Goal: Task Accomplishment & Management: Manage account settings

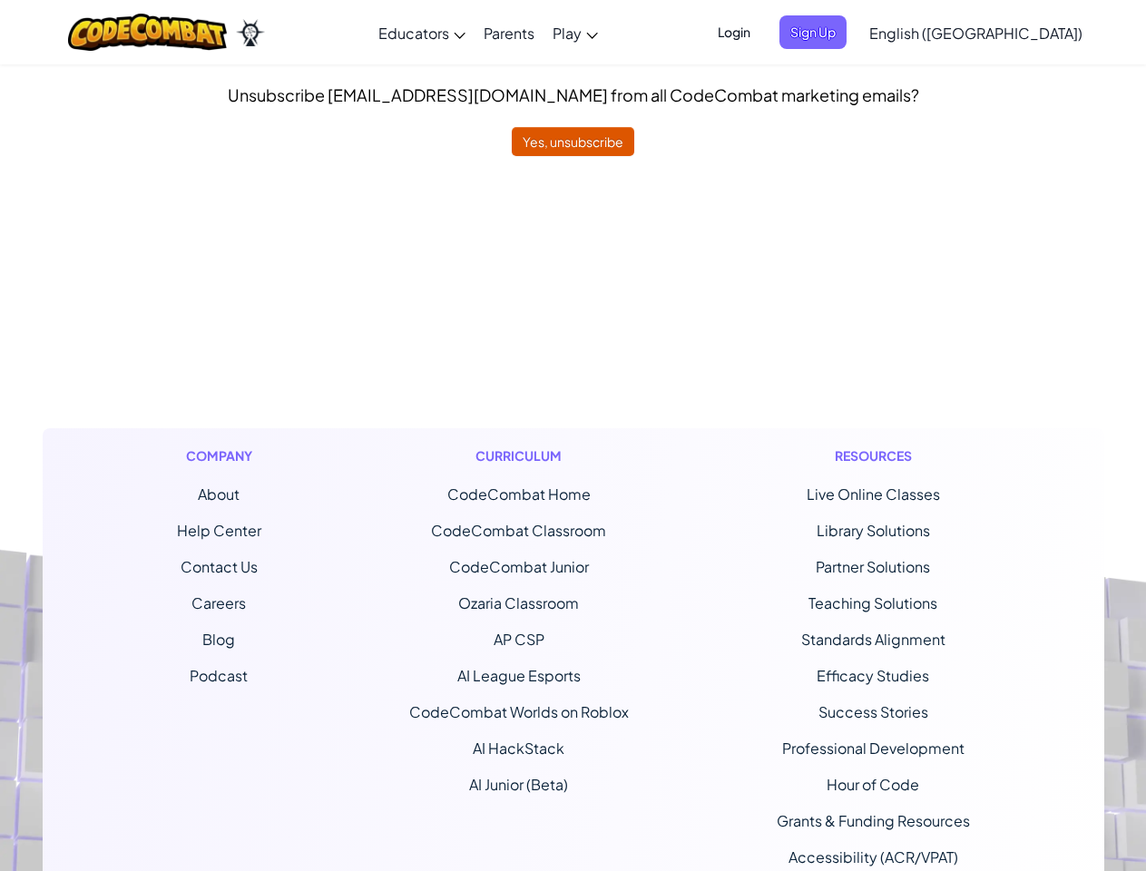
click at [573, 436] on div "Curriculum CodeCombat Home CodeCombat Classroom CodeCombat Junior Ozaria Classr…" at bounding box center [519, 673] width 247 height 491
click at [761, 32] on span "Login" at bounding box center [734, 32] width 54 height 34
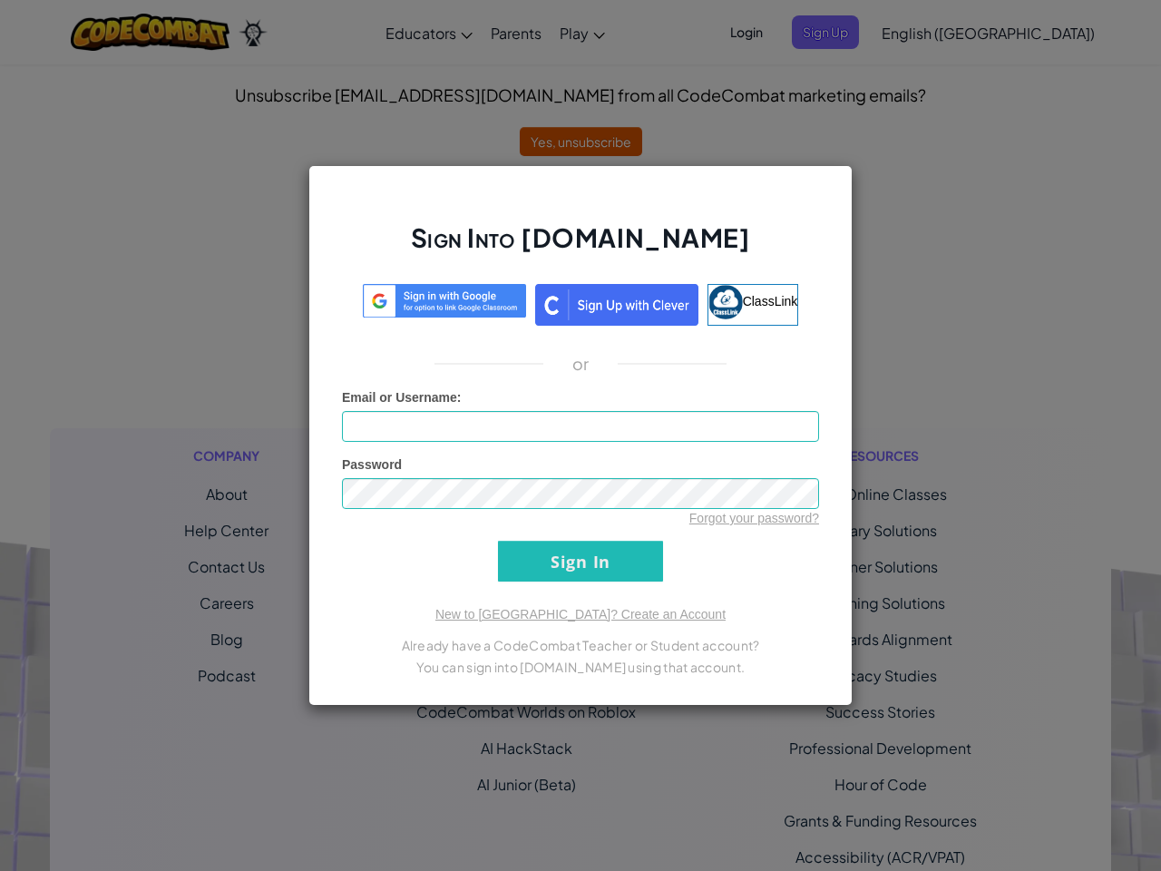
click at [924, 32] on div "Sign Into [DOMAIN_NAME] ClassLink or Unknown Error Email or Username : Password…" at bounding box center [580, 435] width 1161 height 871
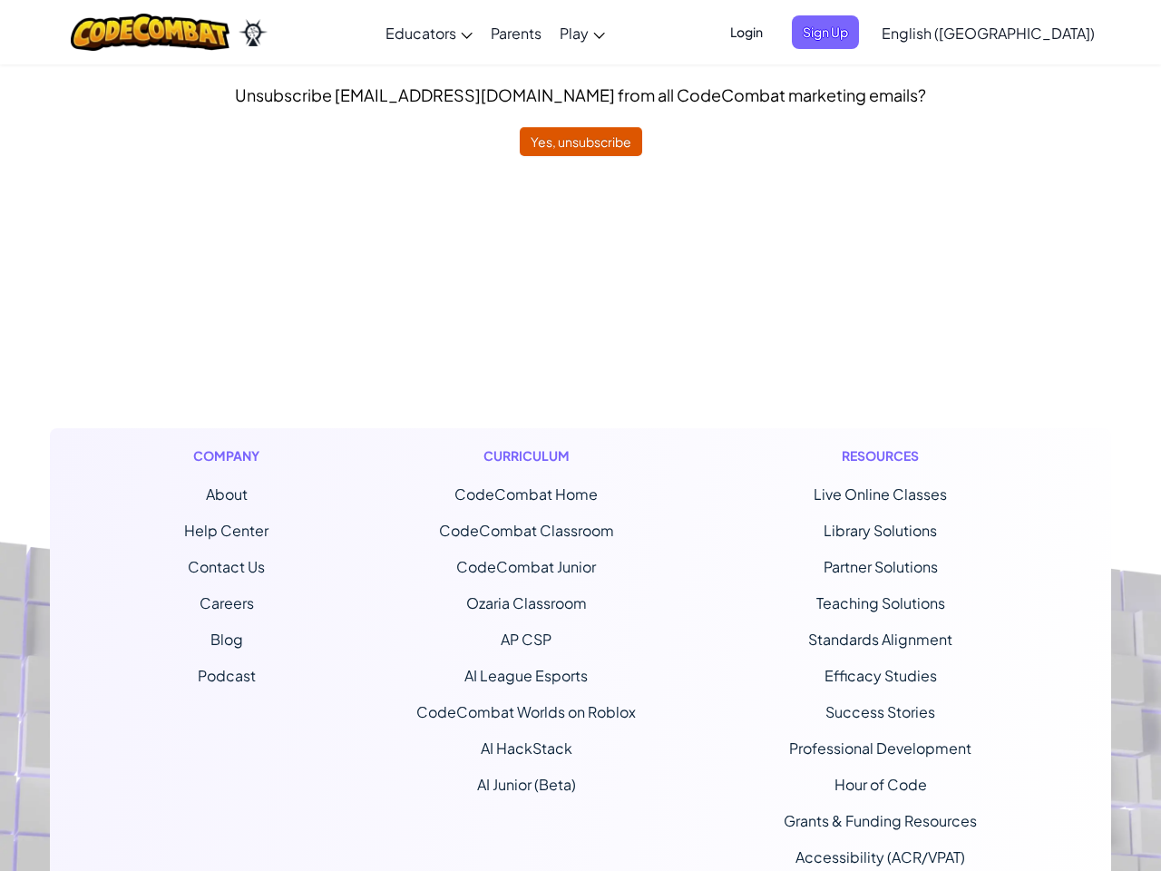
click at [924, 32] on div at bounding box center [580, 435] width 1161 height 871
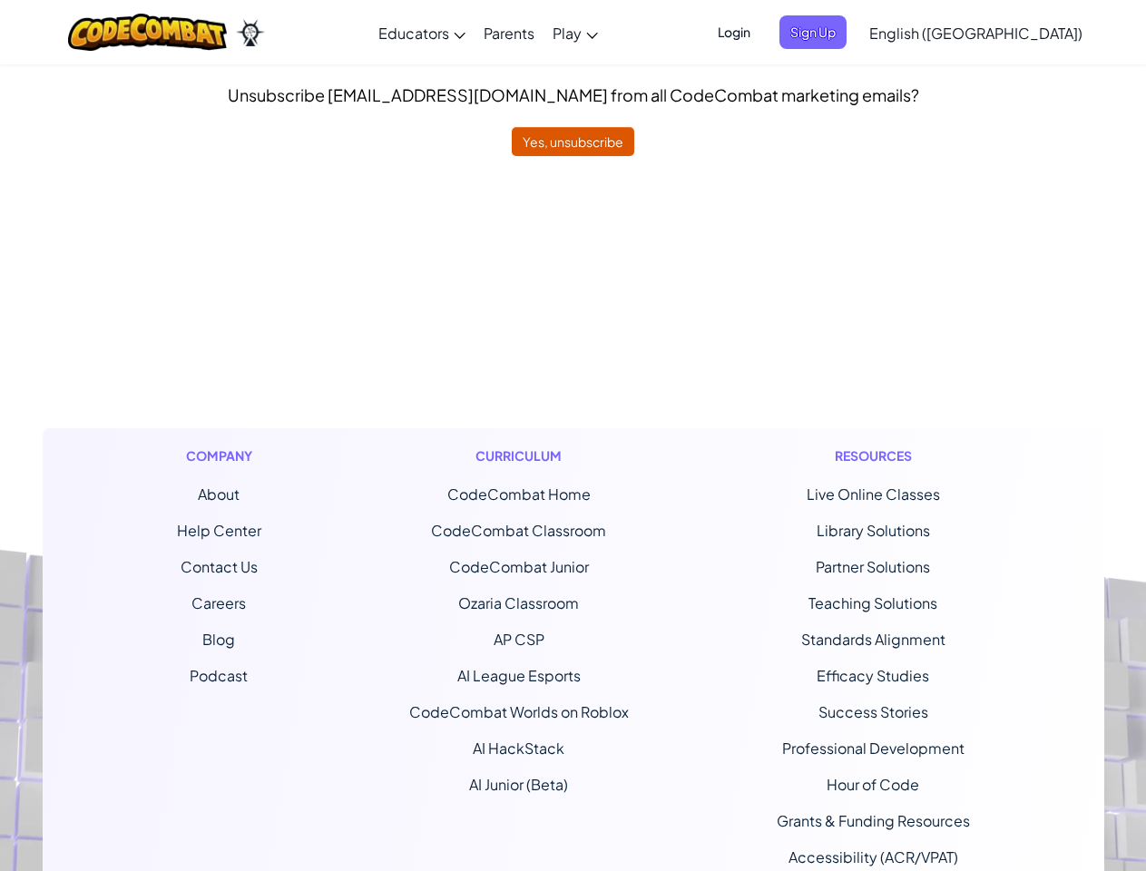
click at [1021, 33] on span "English ([GEOGRAPHIC_DATA])" at bounding box center [975, 33] width 213 height 19
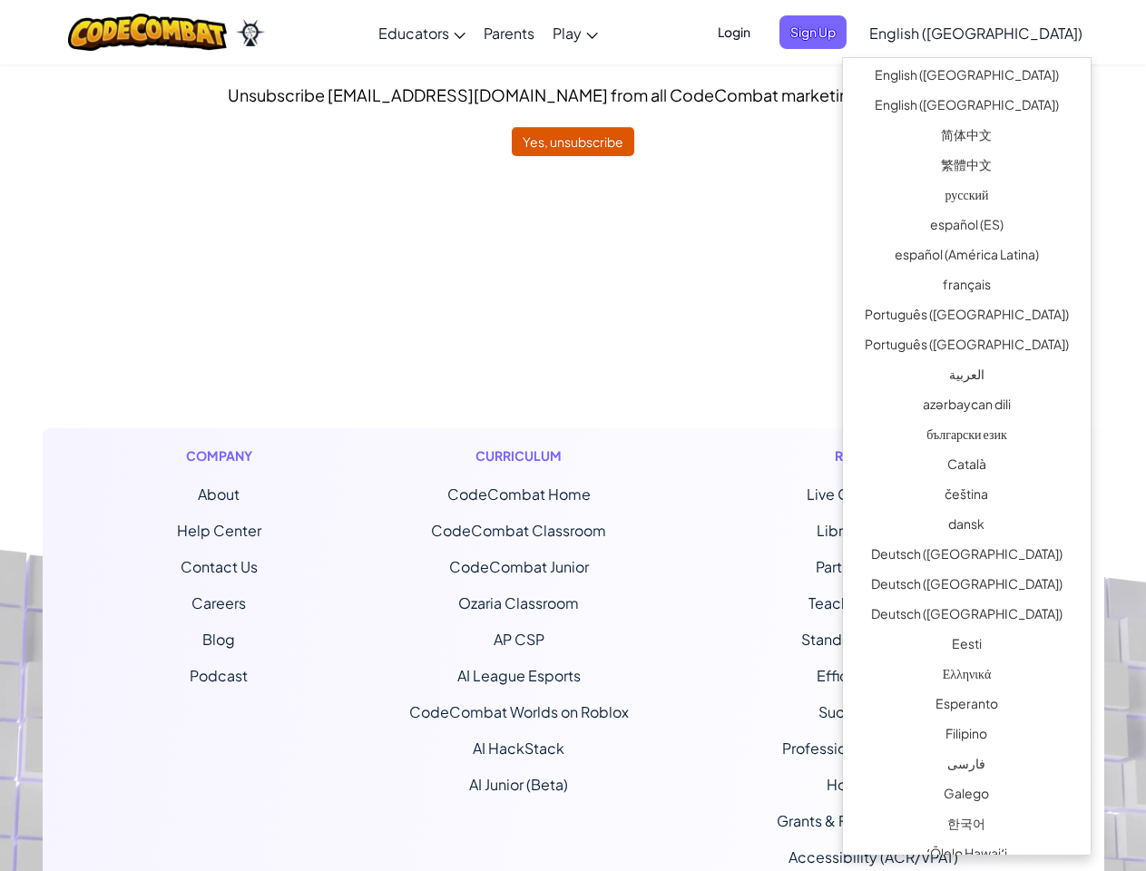
click at [573, 514] on ul "CodeCombat Home CodeCombat Classroom CodeCombat Junior Ozaria Classroom AP CSP …" at bounding box center [519, 640] width 220 height 312
